Goal: Task Accomplishment & Management: Manage account settings

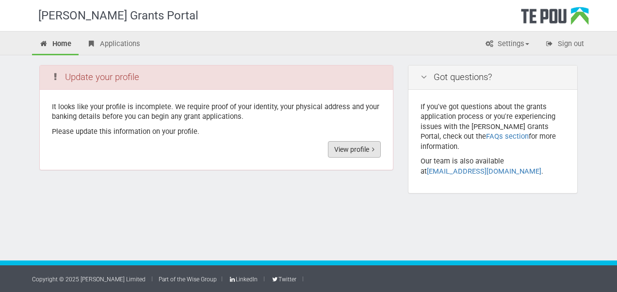
click at [356, 151] on link "View profile" at bounding box center [354, 149] width 53 height 16
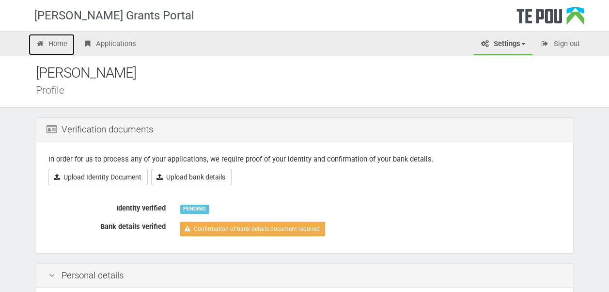
click at [61, 40] on link "Home" at bounding box center [52, 44] width 47 height 21
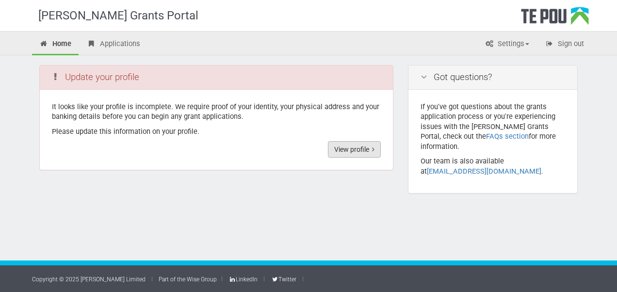
click at [358, 142] on link "View profile" at bounding box center [354, 149] width 53 height 16
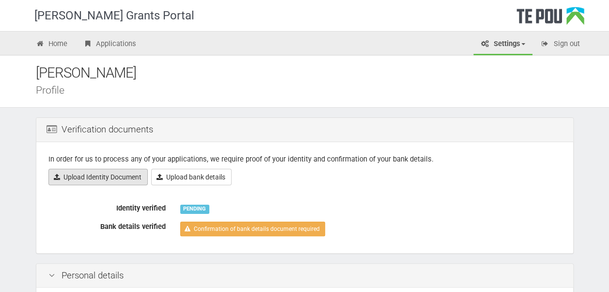
click at [101, 175] on link "Upload Identity Document" at bounding box center [97, 177] width 99 height 16
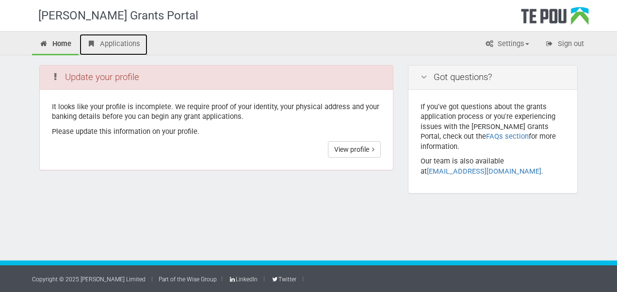
click at [115, 42] on link "Applications" at bounding box center [113, 44] width 68 height 21
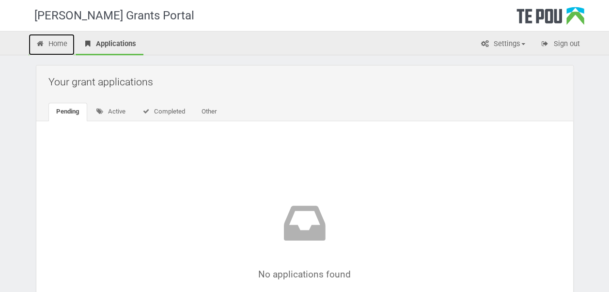
click at [58, 43] on link "Home" at bounding box center [52, 44] width 47 height 21
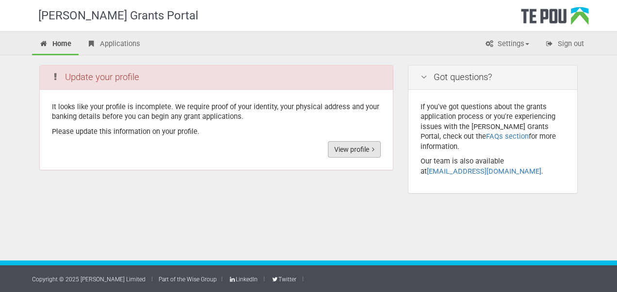
click at [365, 146] on link "View profile" at bounding box center [354, 149] width 53 height 16
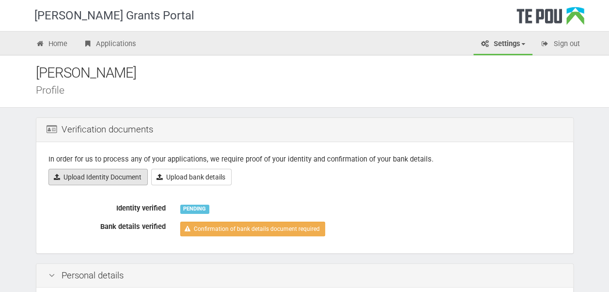
click at [83, 175] on link "Upload Identity Document" at bounding box center [97, 177] width 99 height 16
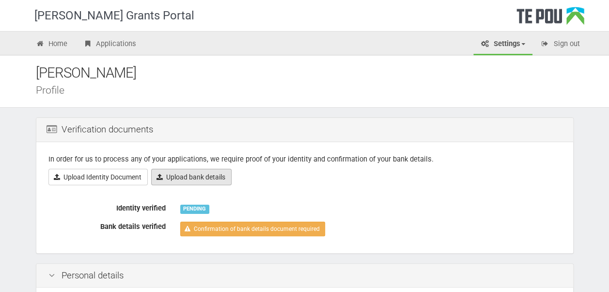
click at [194, 170] on link "Upload bank details" at bounding box center [191, 177] width 80 height 16
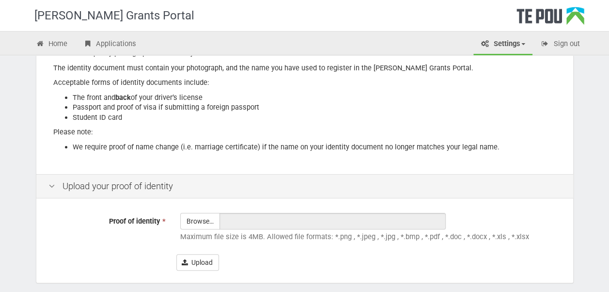
scroll to position [191, 0]
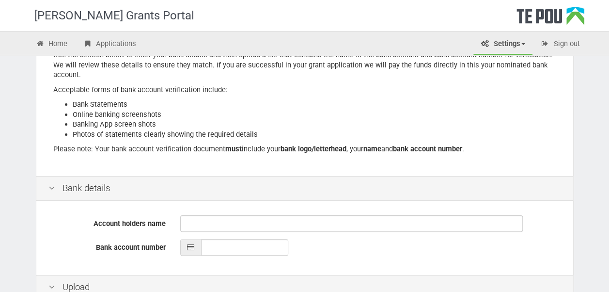
scroll to position [145, 0]
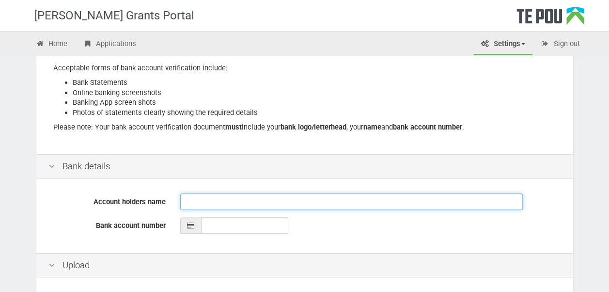
click at [194, 205] on input "Account holders name" at bounding box center [351, 201] width 343 height 16
type input "[PERSON_NAME]"
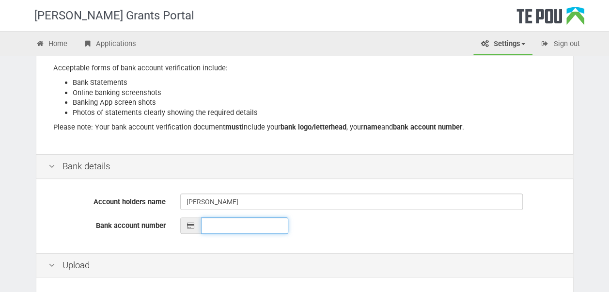
type input "__-____-_______-___"
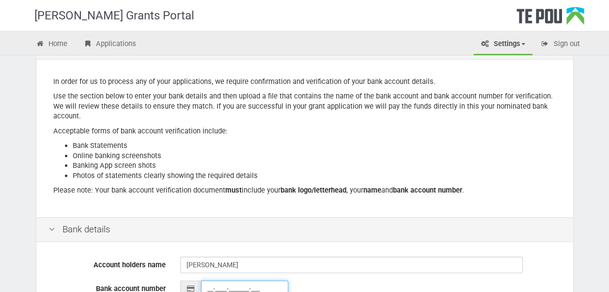
scroll to position [0, 0]
